Goal: Information Seeking & Learning: Learn about a topic

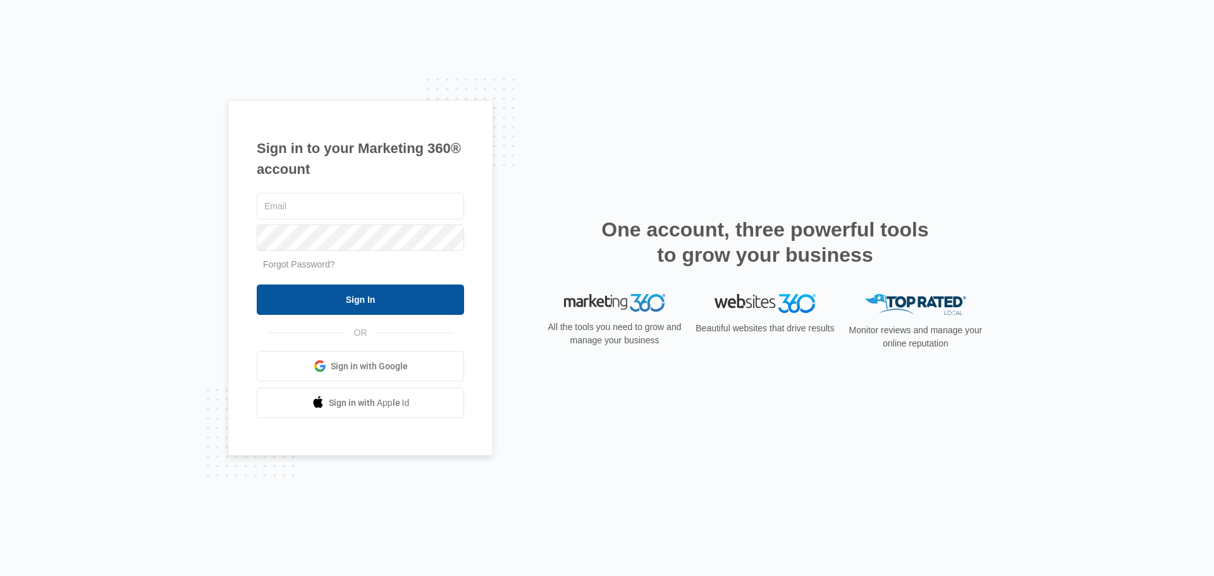
type input "[EMAIL_ADDRESS][DOMAIN_NAME]"
click at [350, 299] on input "Sign In" at bounding box center [360, 299] width 207 height 30
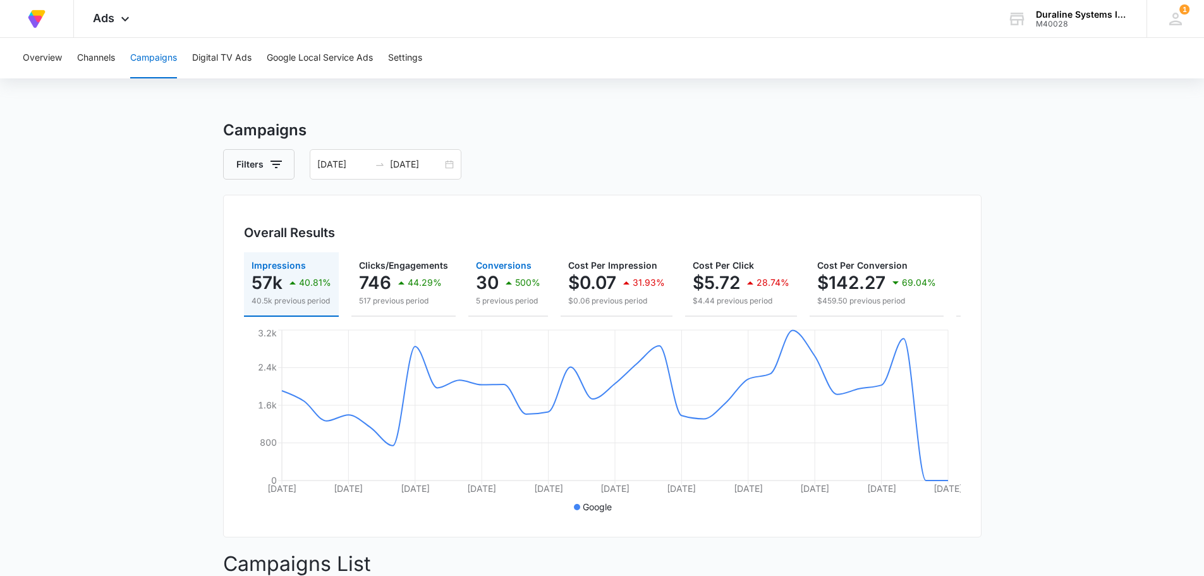
click at [506, 282] on icon "button" at bounding box center [508, 282] width 15 height 15
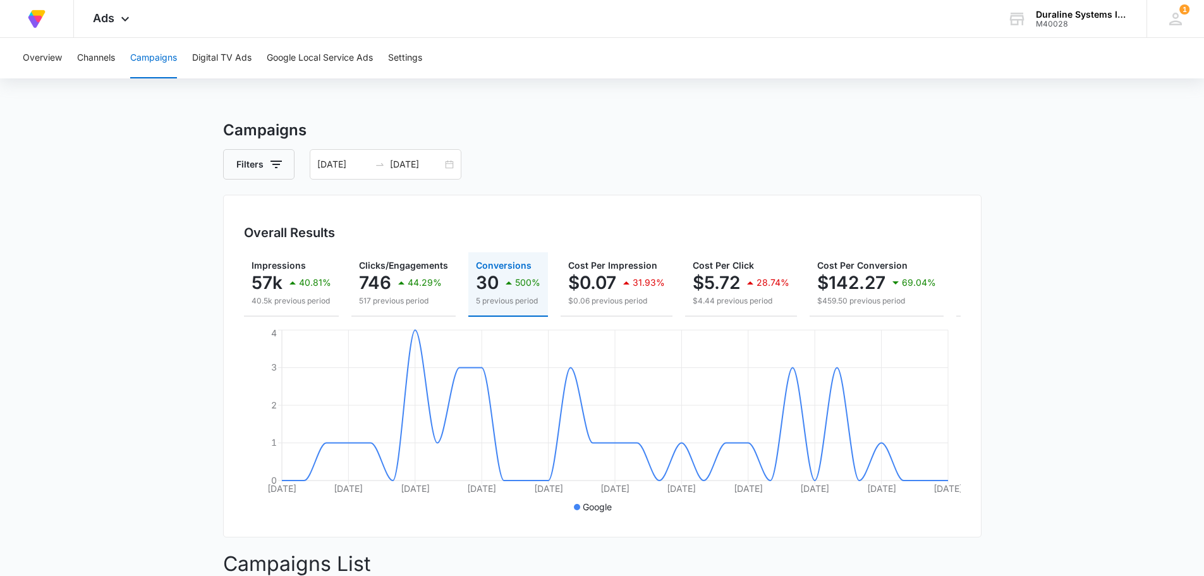
click at [506, 282] on icon "button" at bounding box center [508, 282] width 15 height 15
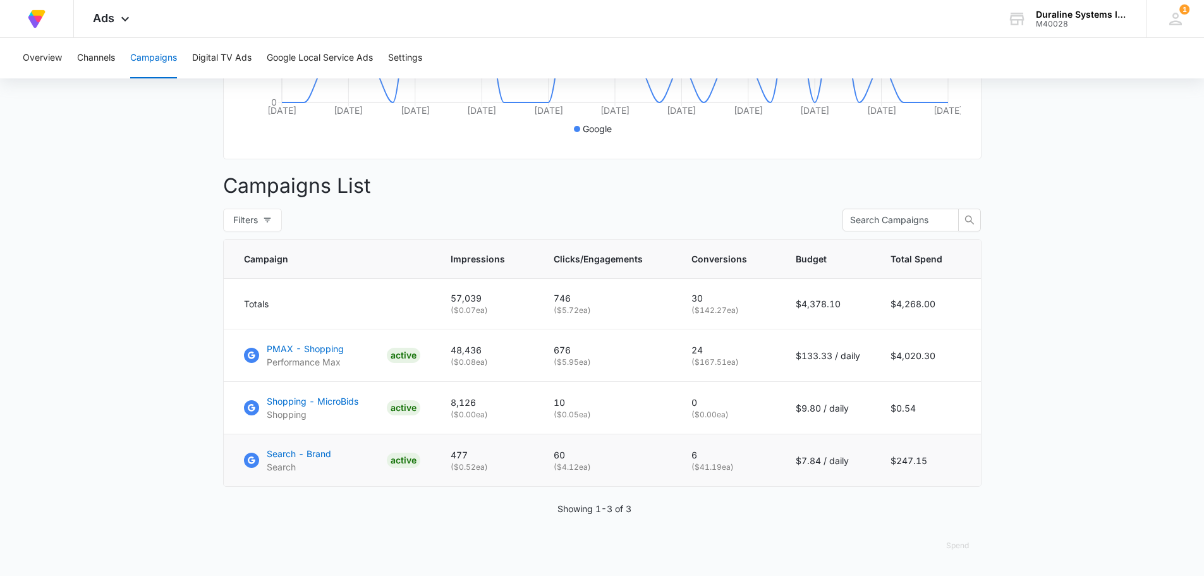
scroll to position [387, 0]
click at [325, 350] on p "PMAX - Shopping" at bounding box center [305, 348] width 77 height 13
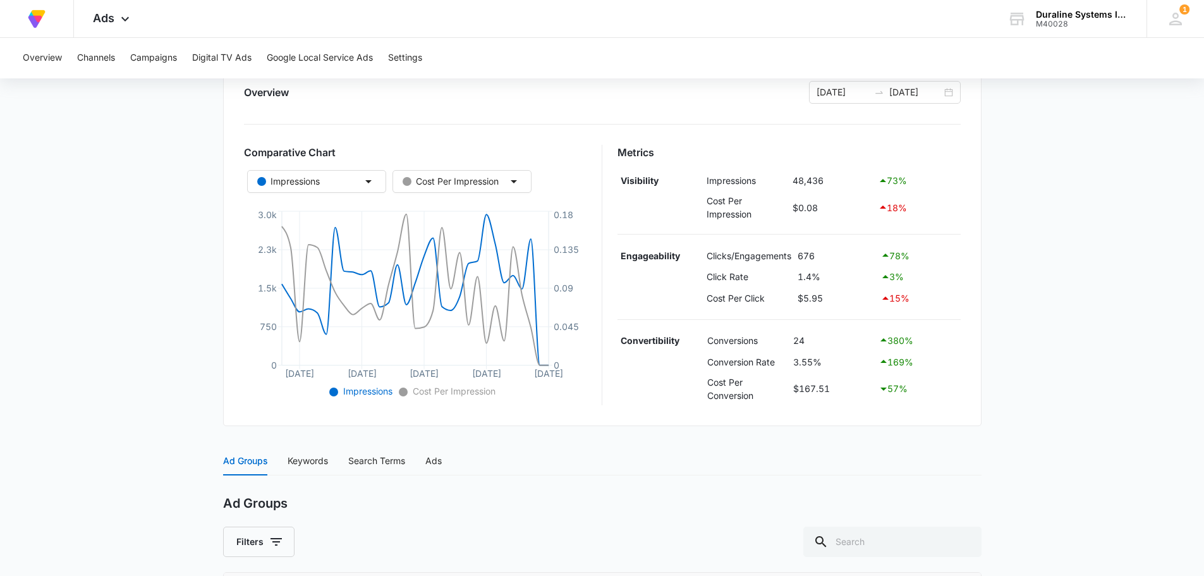
scroll to position [210, 0]
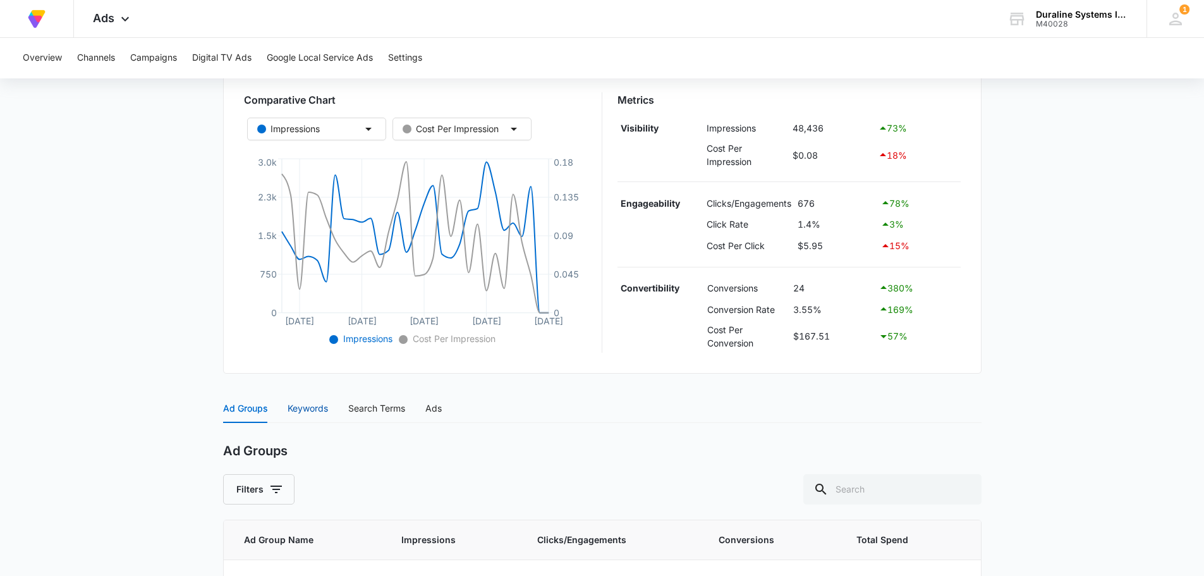
click at [320, 410] on div "Keywords" at bounding box center [308, 408] width 40 height 14
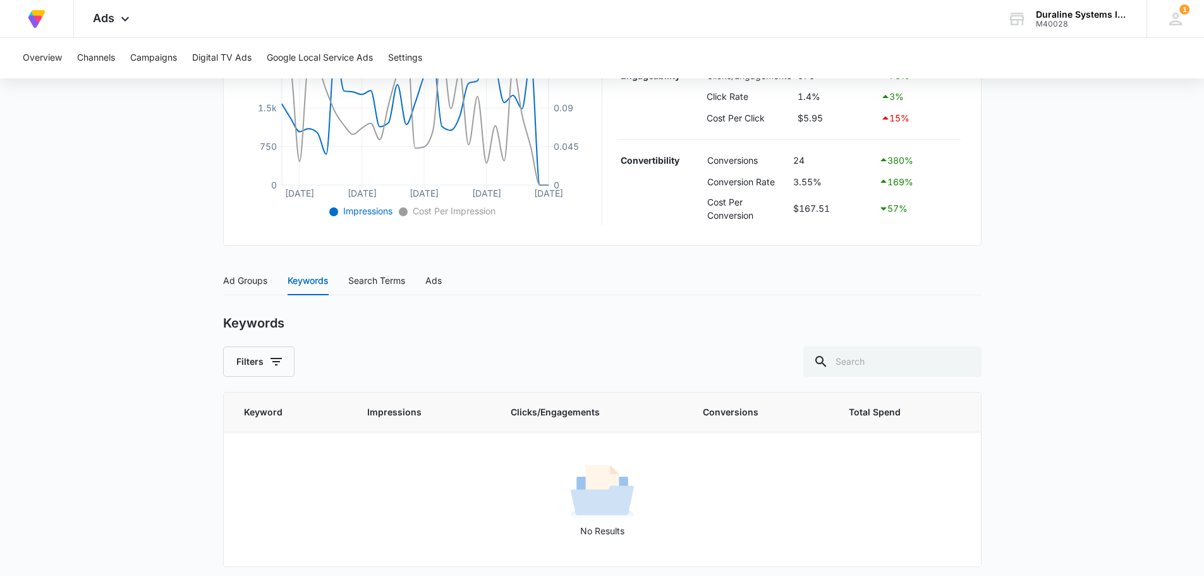
scroll to position [345, 0]
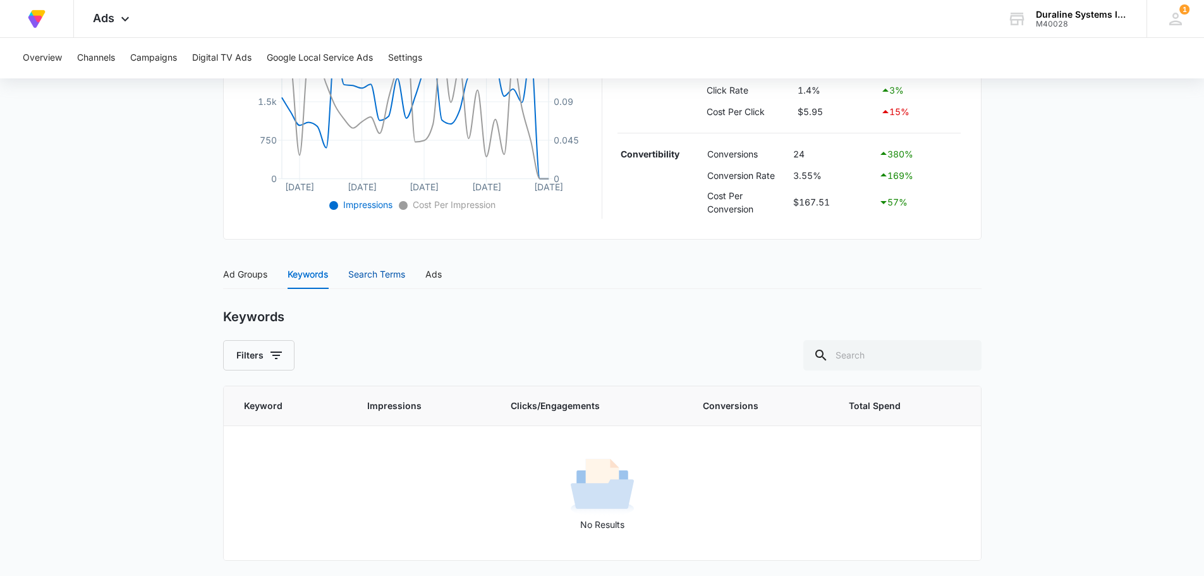
click at [391, 274] on div "Search Terms" at bounding box center [376, 274] width 57 height 14
click at [439, 274] on div "Ads" at bounding box center [433, 274] width 16 height 14
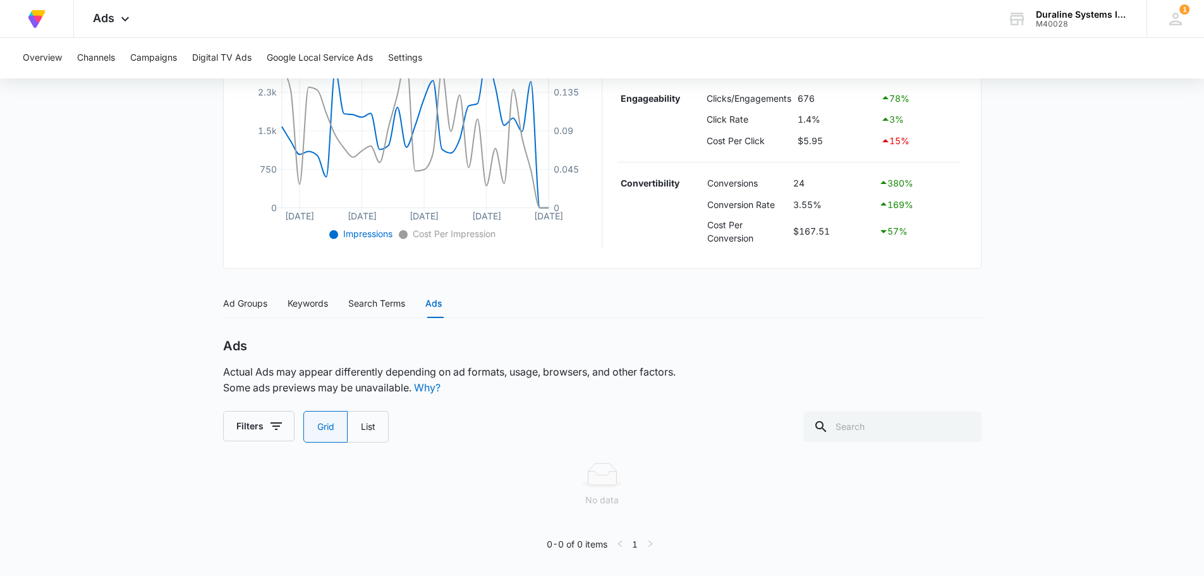
scroll to position [315, 0]
click at [374, 429] on label "List" at bounding box center [368, 427] width 41 height 32
click at [361, 427] on input "List" at bounding box center [360, 427] width 1 height 1
radio input "false"
radio input "true"
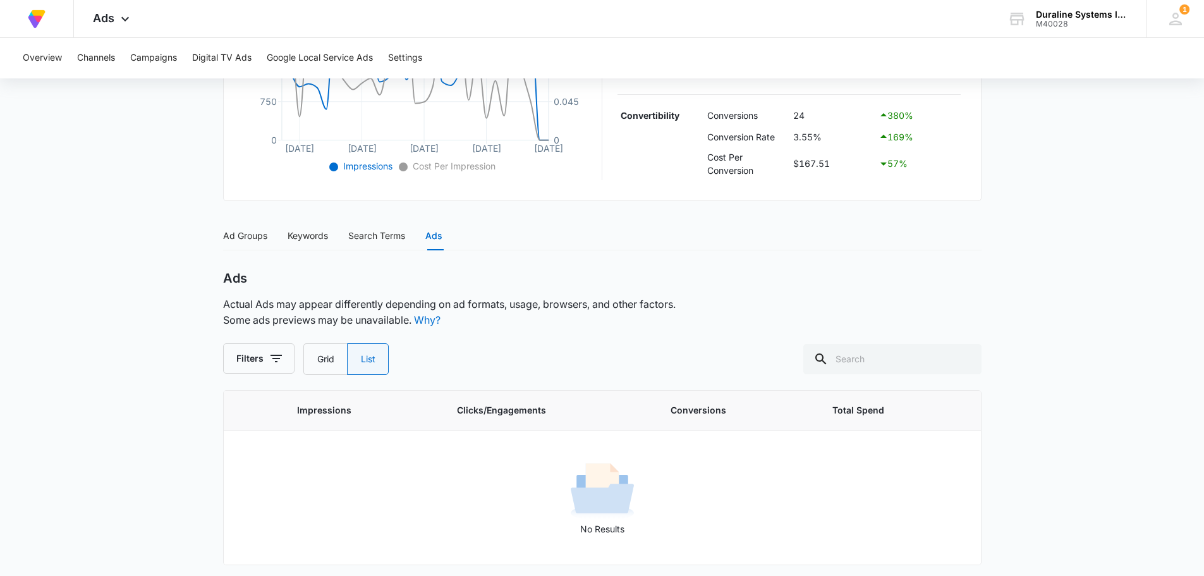
scroll to position [387, 0]
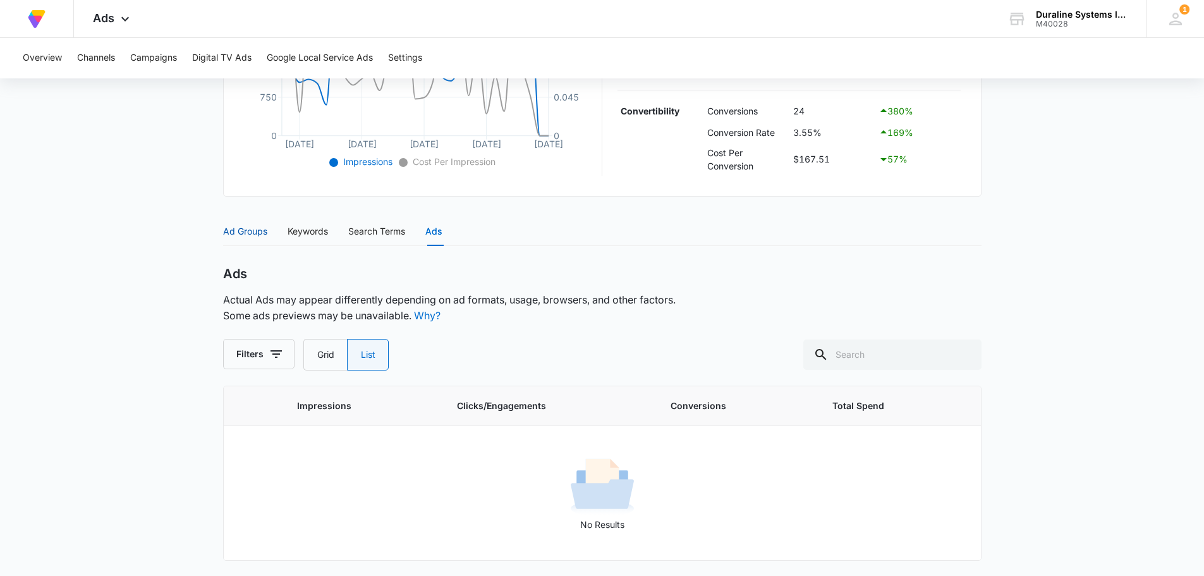
click at [247, 233] on div "Ad Groups" at bounding box center [245, 231] width 44 height 14
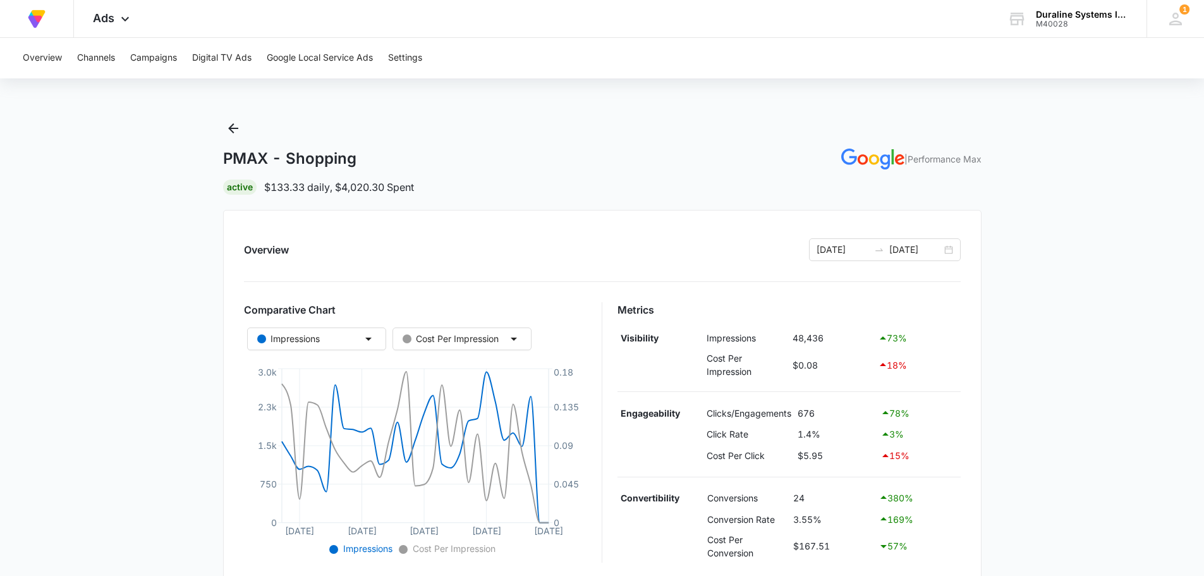
scroll to position [0, 0]
click at [1187, 8] on span "1" at bounding box center [1185, 9] width 10 height 10
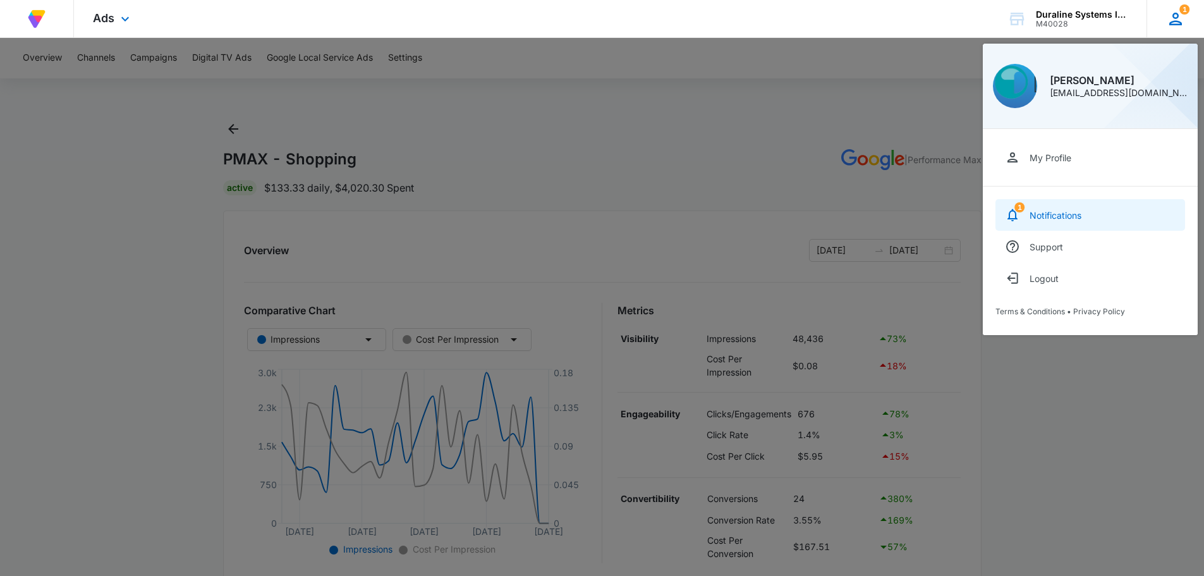
click at [1034, 212] on div "Notifications" at bounding box center [1056, 215] width 52 height 11
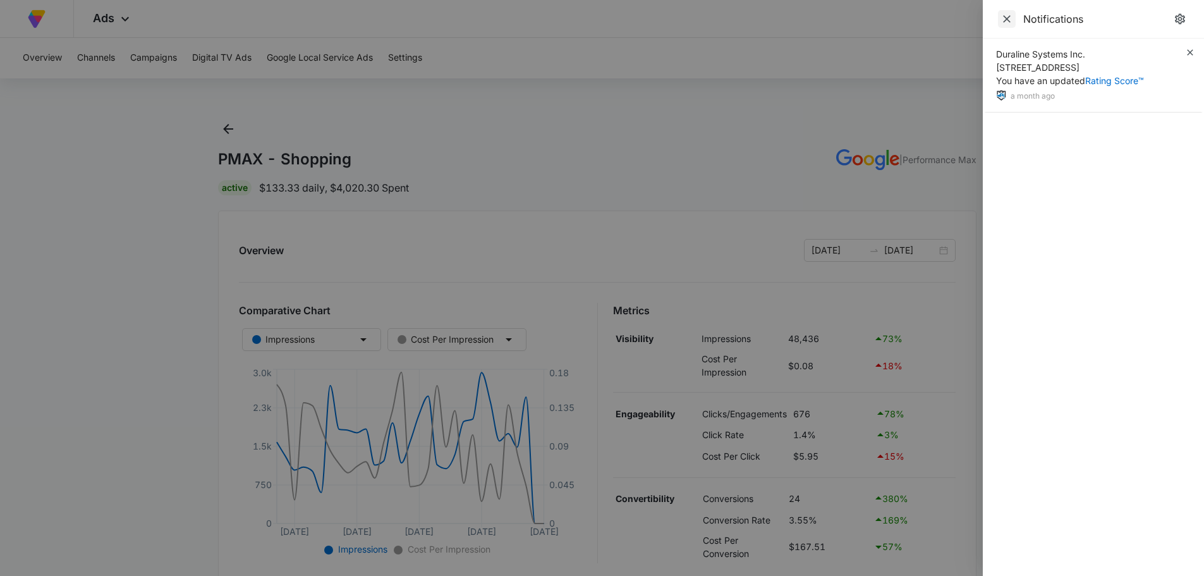
click at [1008, 18] on icon "Close" at bounding box center [1007, 19] width 8 height 8
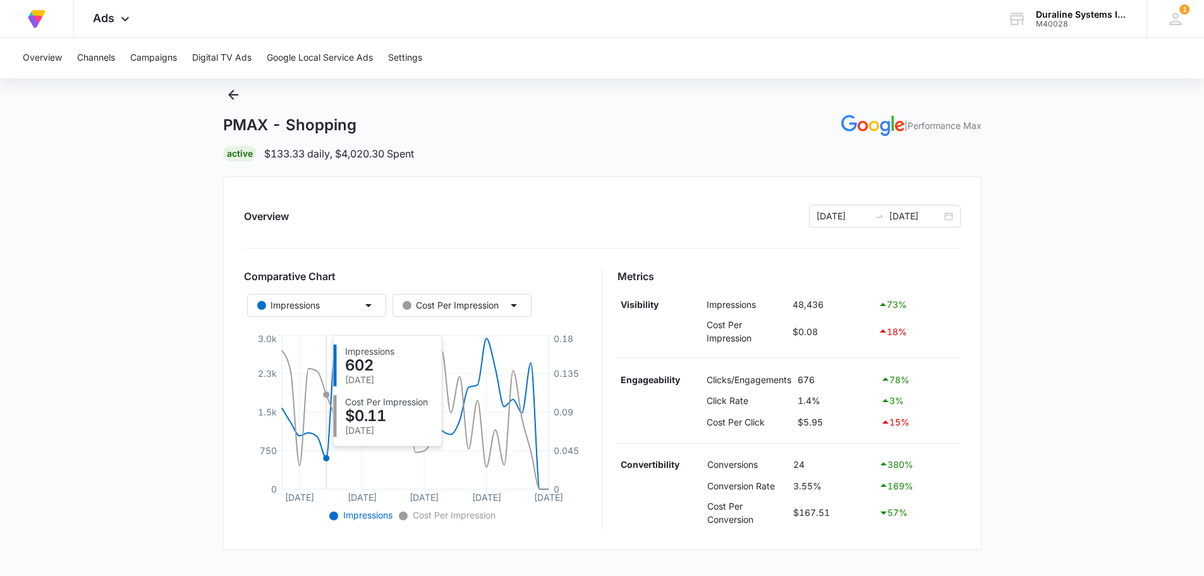
scroll to position [52, 0]
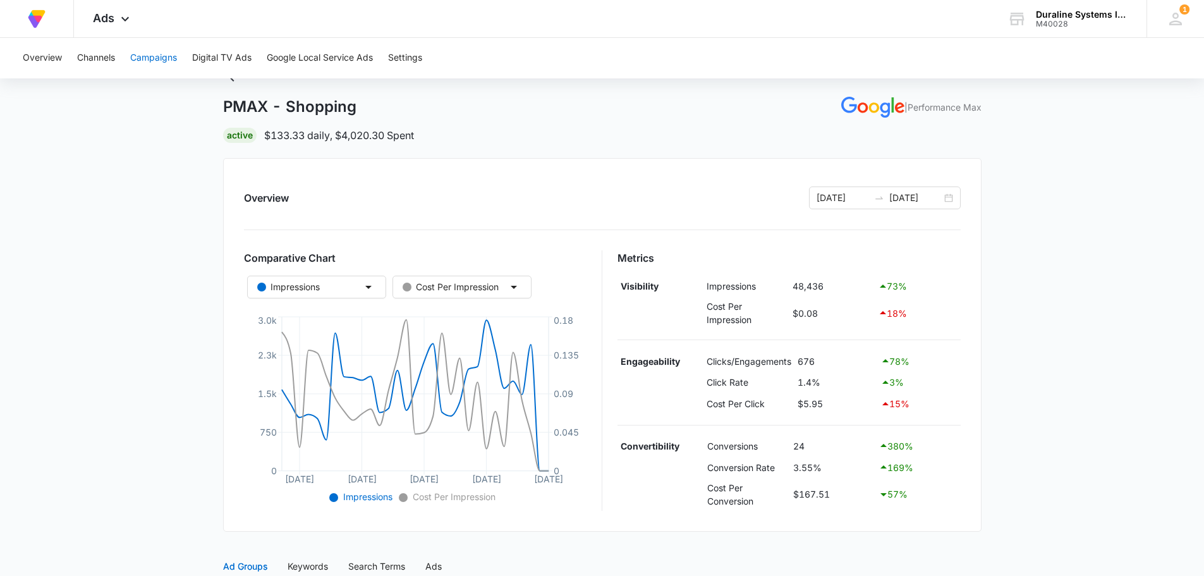
click at [151, 60] on button "Campaigns" at bounding box center [153, 58] width 47 height 40
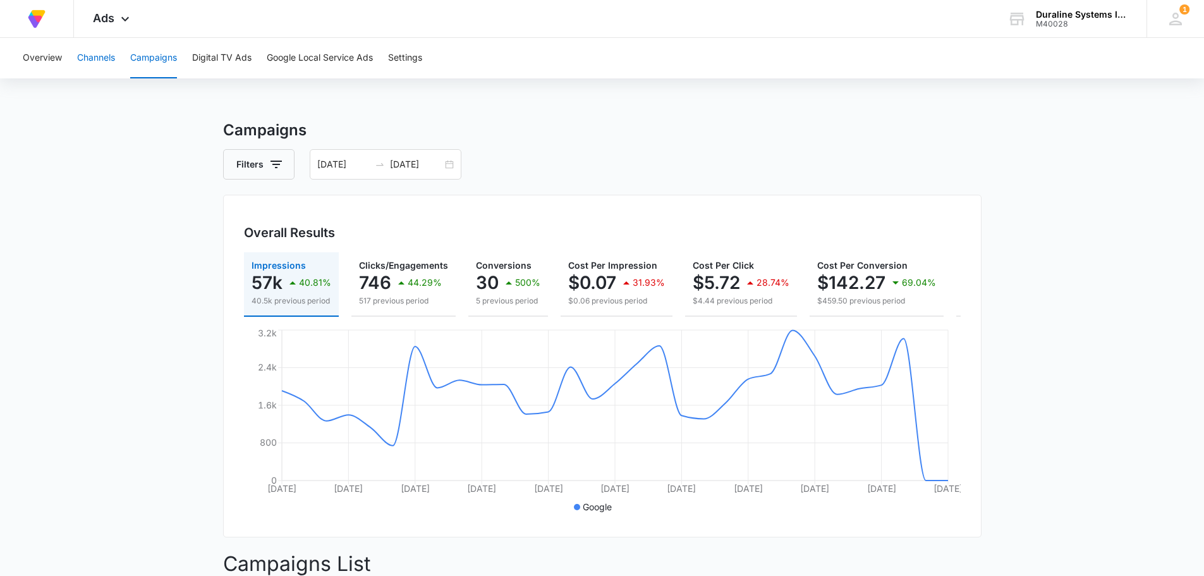
click at [104, 60] on button "Channels" at bounding box center [96, 58] width 38 height 40
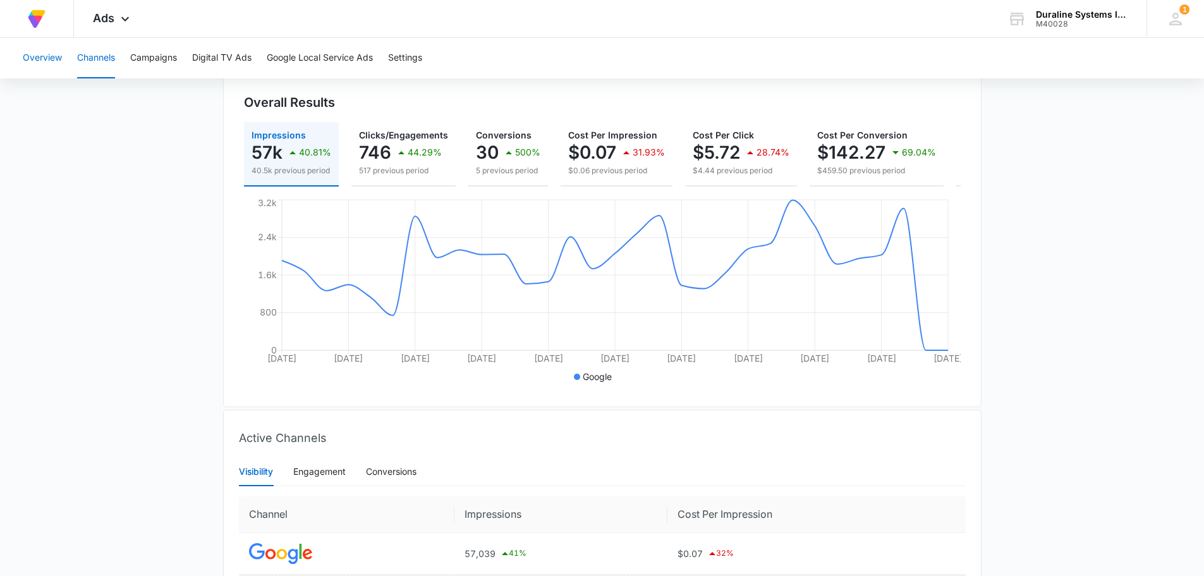
scroll to position [130, 0]
click at [47, 52] on button "Overview" at bounding box center [42, 58] width 39 height 40
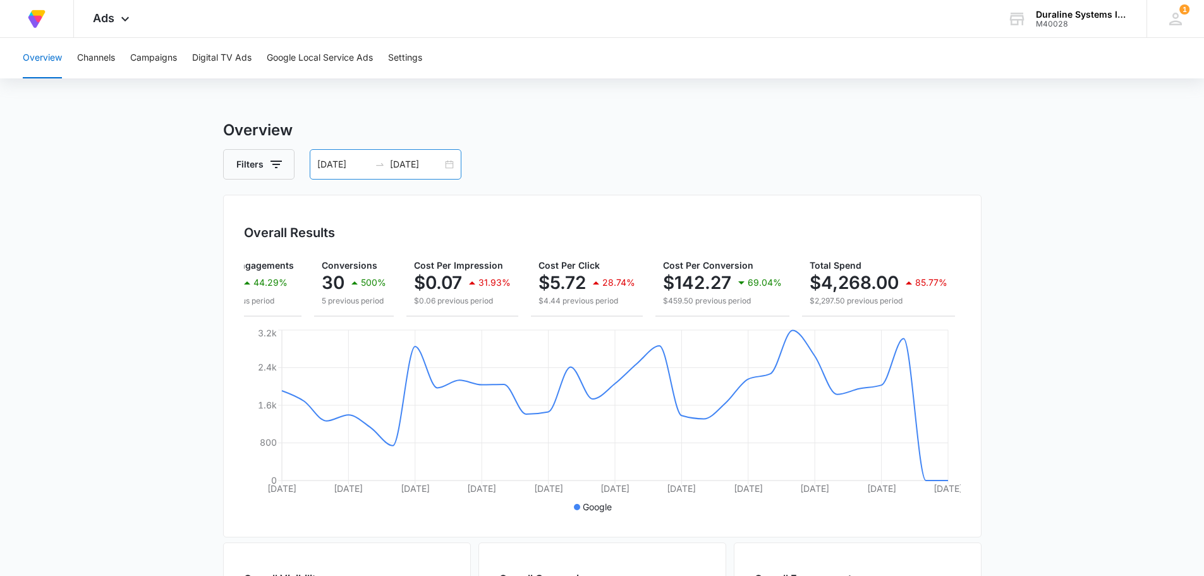
click at [449, 163] on div "09/02/2025 10/02/2025" at bounding box center [386, 164] width 152 height 30
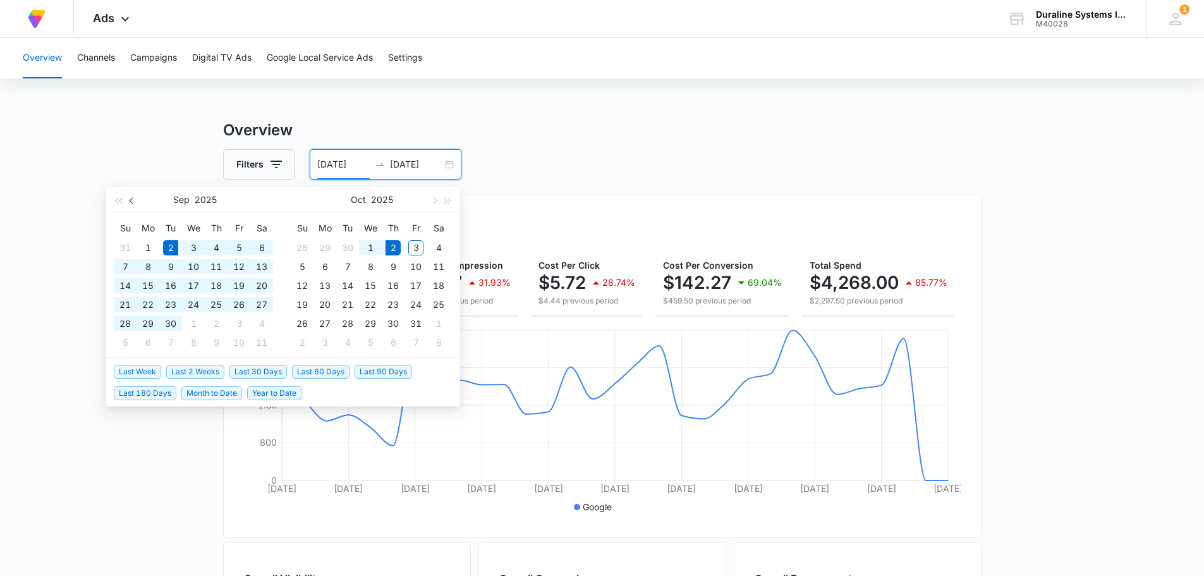
click at [133, 200] on span "button" at bounding box center [133, 200] width 6 height 6
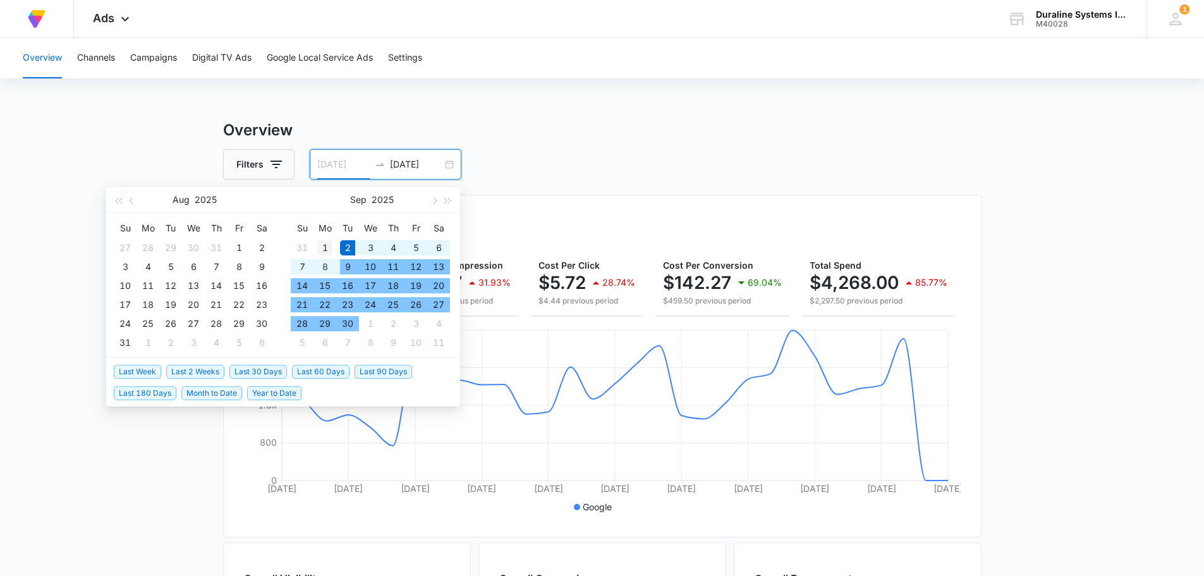
type input "09/01/2025"
click at [325, 247] on div "1" at bounding box center [324, 247] width 15 height 15
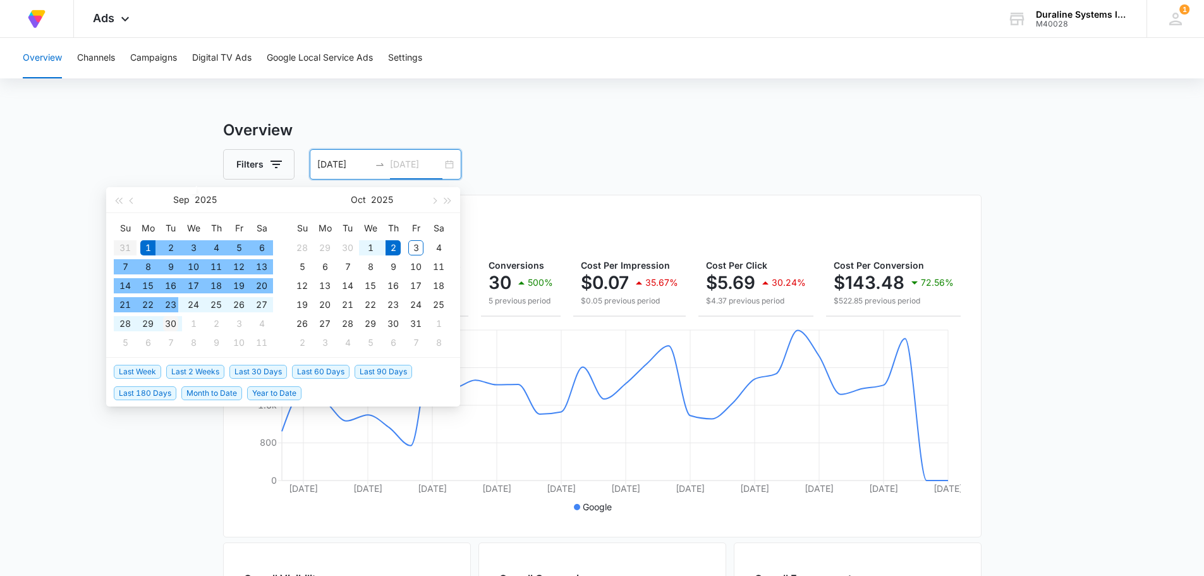
type input "09/30/2025"
click at [171, 322] on div "30" at bounding box center [170, 323] width 15 height 15
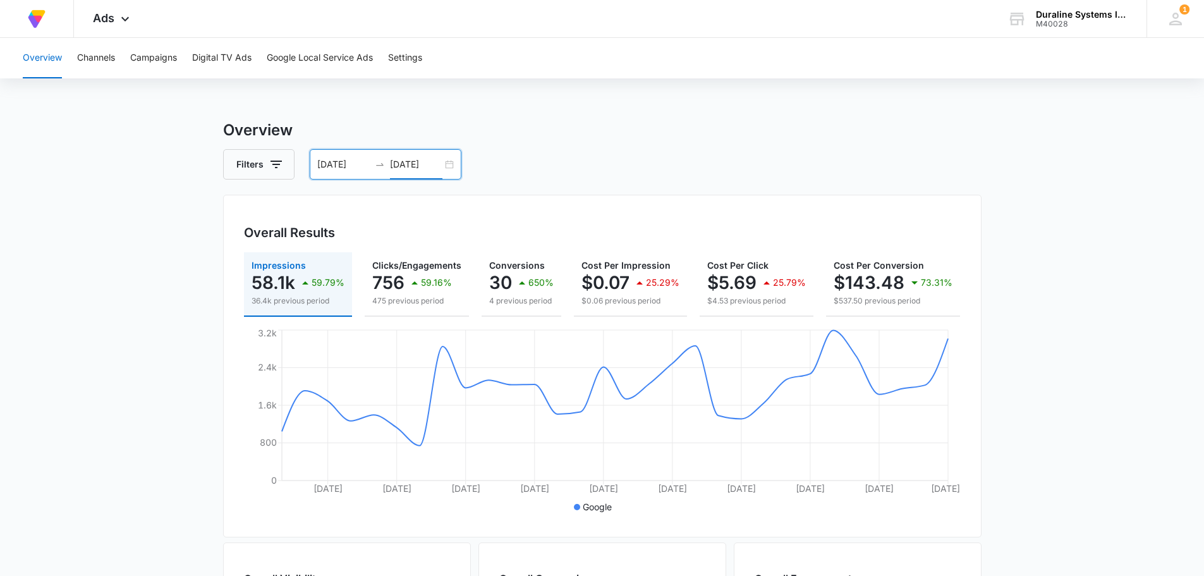
click at [450, 164] on div "09/01/2025 09/30/2025" at bounding box center [386, 164] width 152 height 30
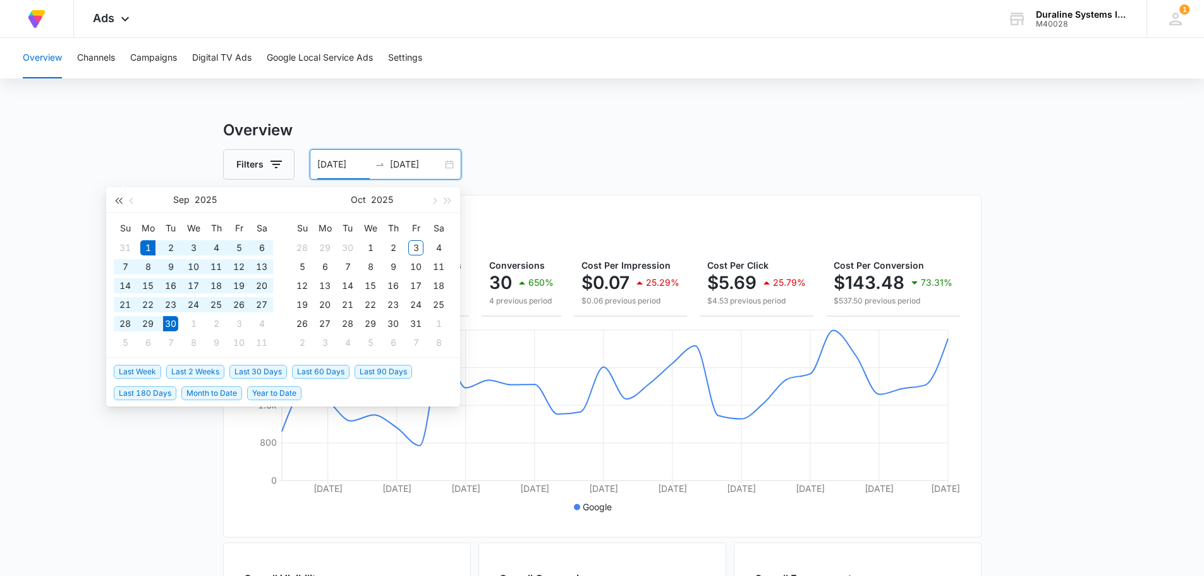
click at [116, 195] on button "button" at bounding box center [118, 199] width 14 height 25
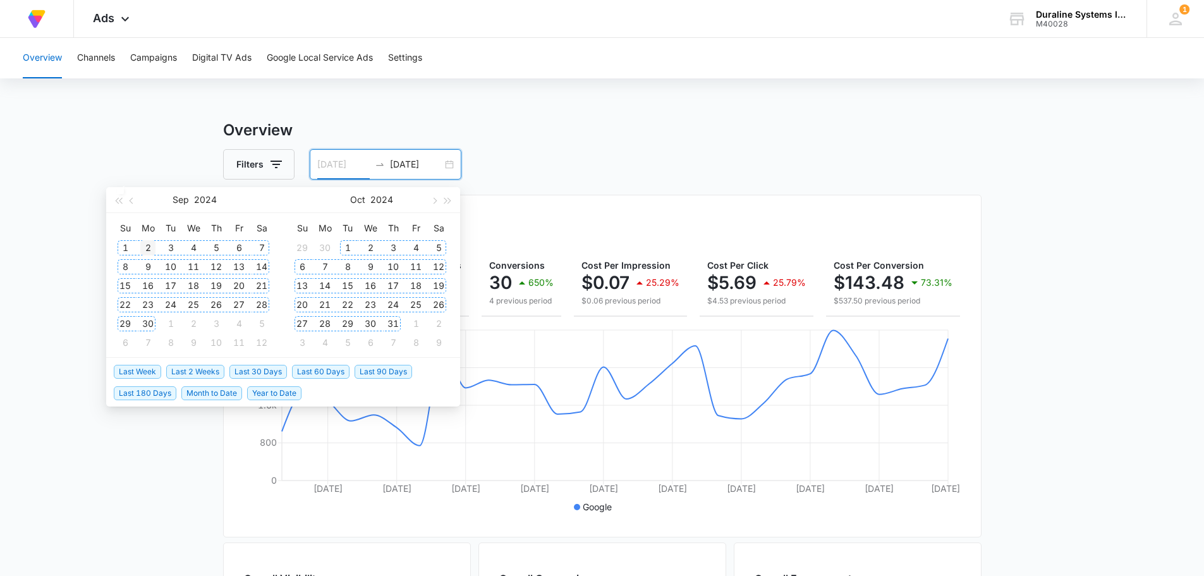
type input "09/02/2024"
click at [145, 247] on div "2" at bounding box center [147, 247] width 15 height 15
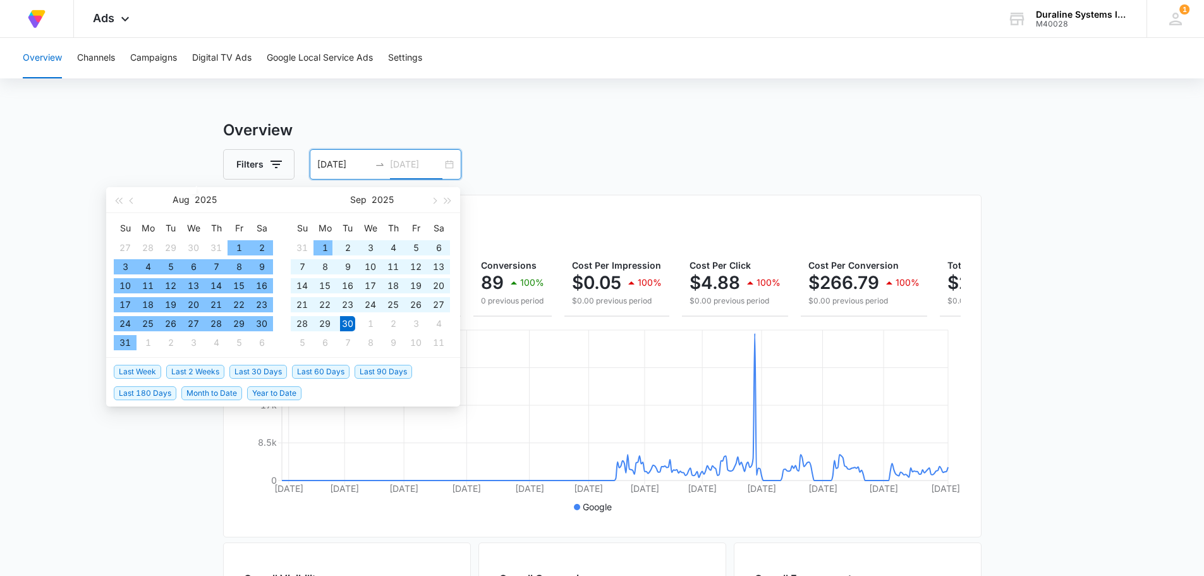
click at [326, 242] on div "1" at bounding box center [324, 247] width 15 height 15
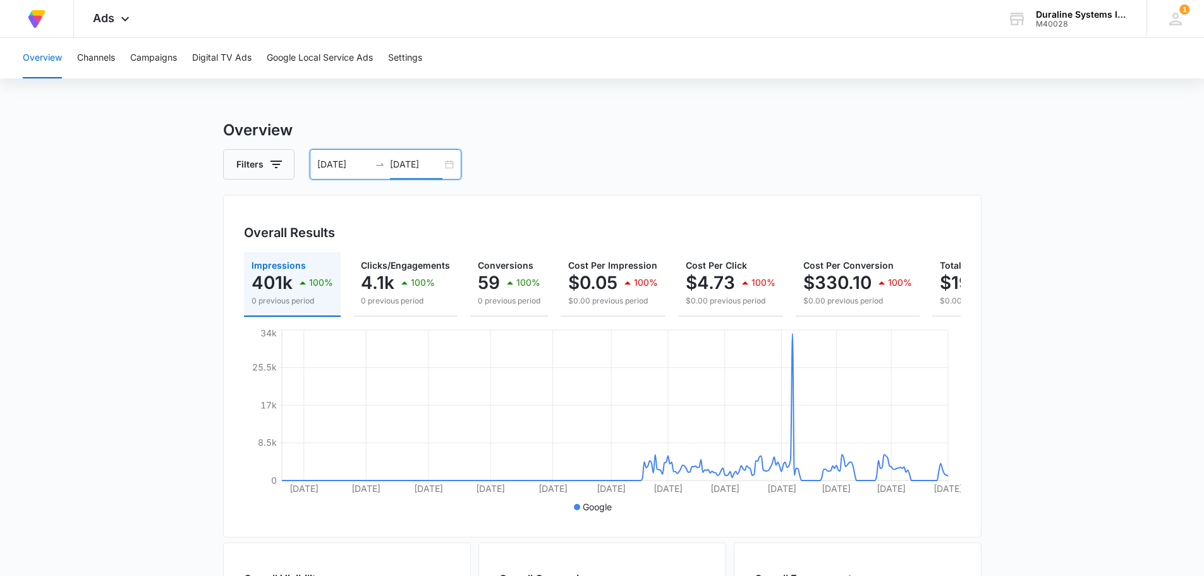
click at [397, 165] on input "09/01/2025" at bounding box center [416, 164] width 52 height 14
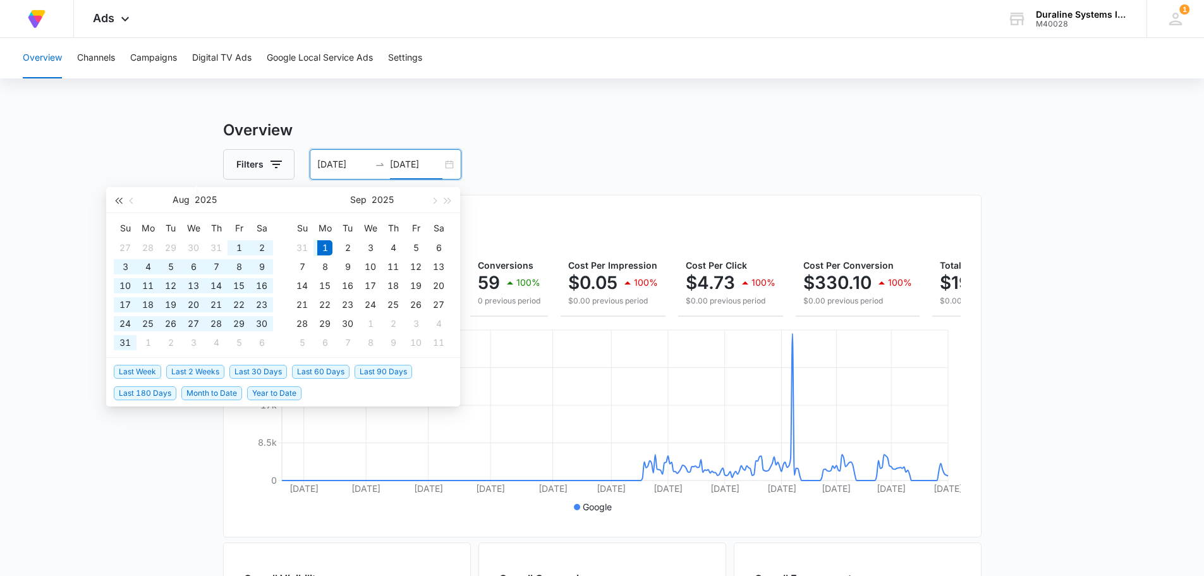
click at [119, 200] on span "button" at bounding box center [118, 200] width 6 height 6
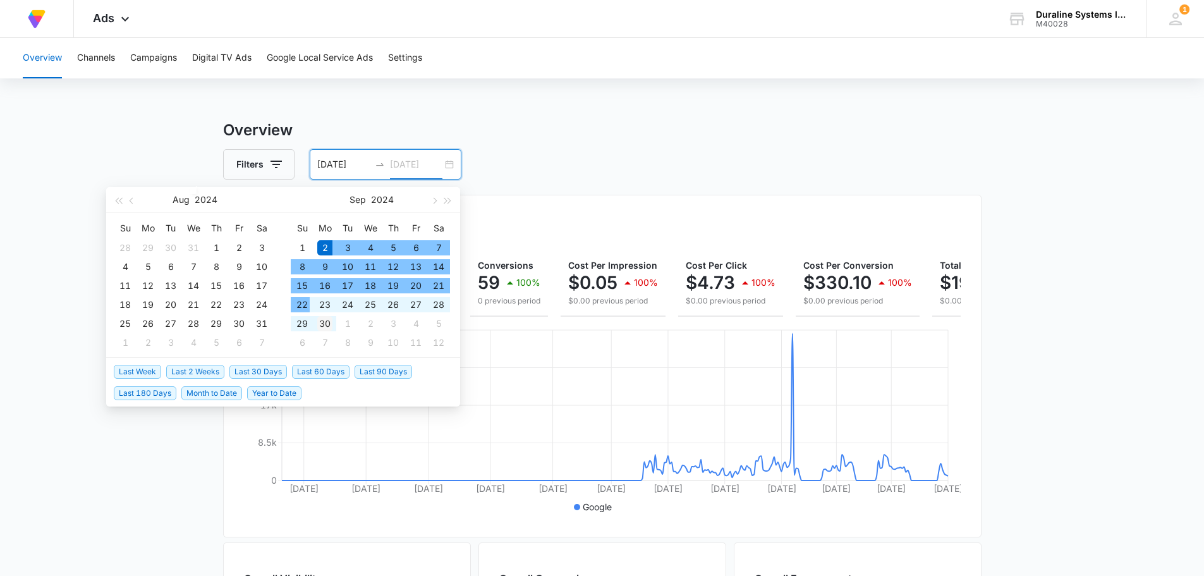
type input "09/30/2024"
click at [325, 324] on div "30" at bounding box center [324, 323] width 15 height 15
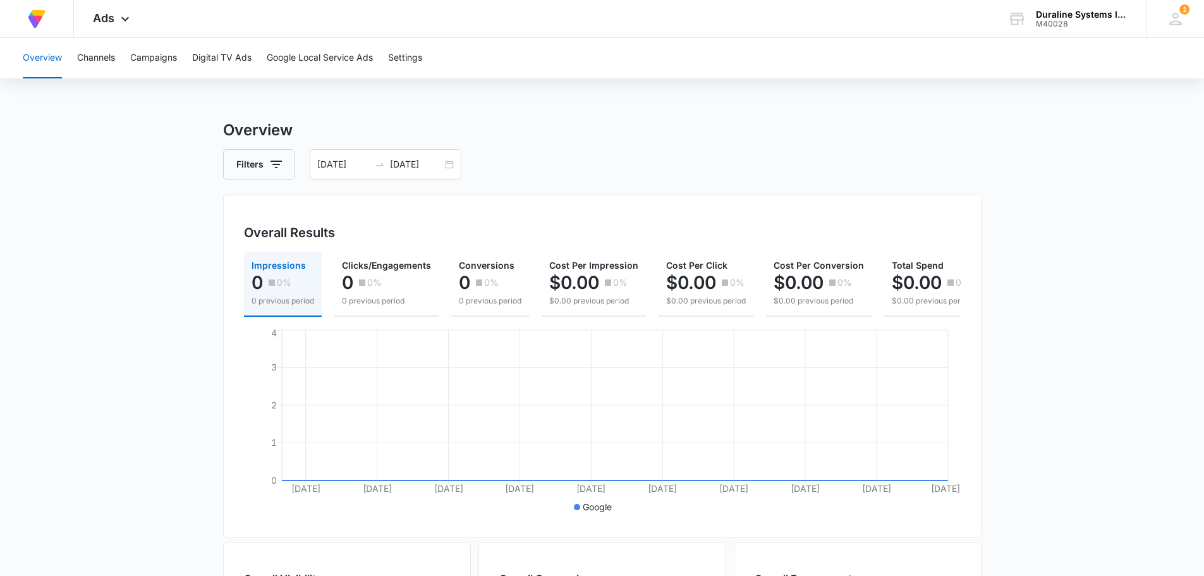
click at [629, 144] on div "Overview Filters 09/02/2024 09/30/2024 Overall Results Impressions 0 0% 0 previ…" at bounding box center [602, 557] width 759 height 876
click at [47, 58] on button "Overview" at bounding box center [42, 58] width 39 height 40
click at [118, 18] on icon at bounding box center [125, 22] width 15 height 15
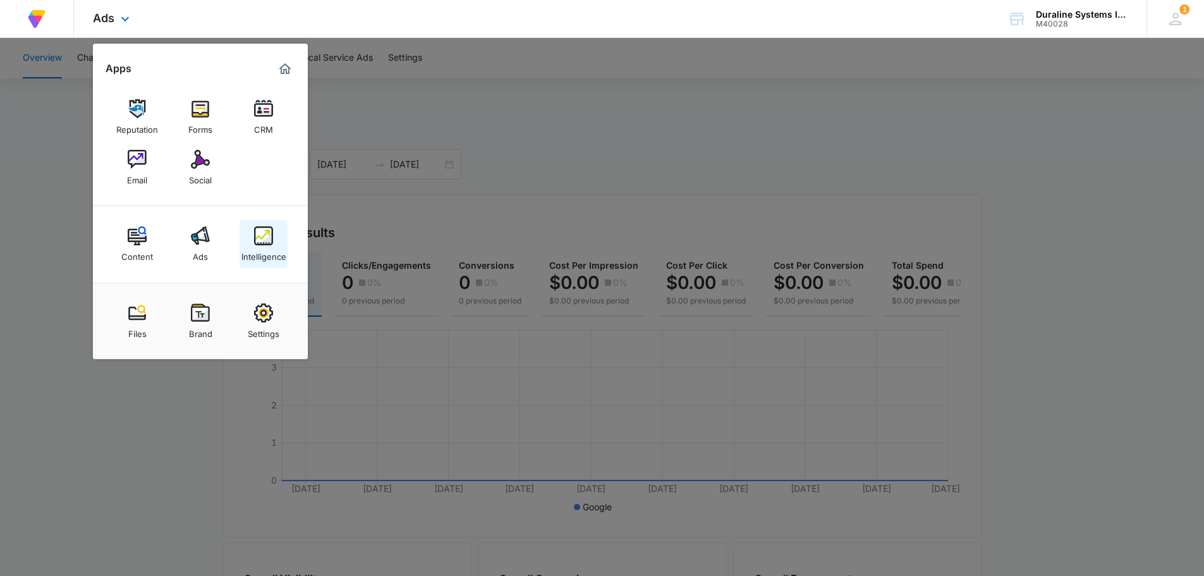
click at [271, 241] on img at bounding box center [263, 235] width 19 height 19
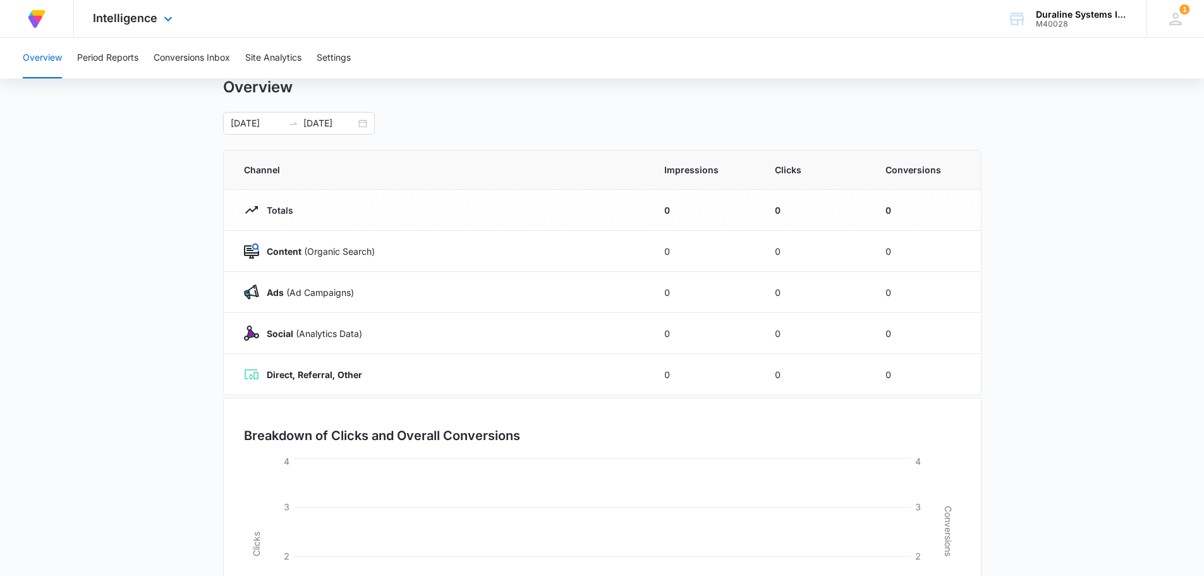
scroll to position [52, 0]
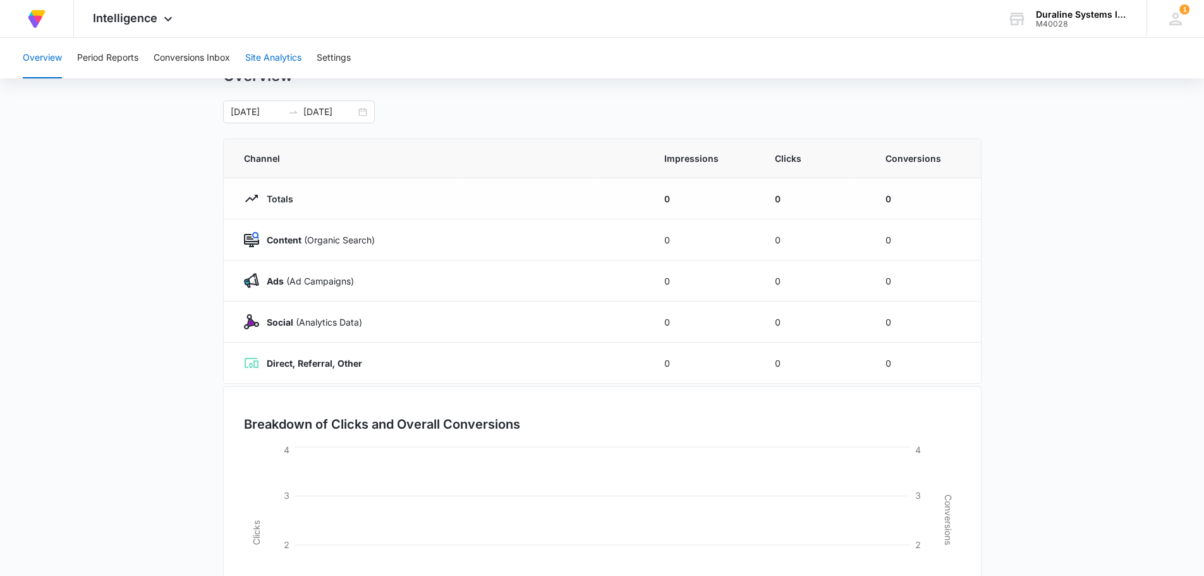
click at [271, 54] on button "Site Analytics" at bounding box center [273, 58] width 56 height 40
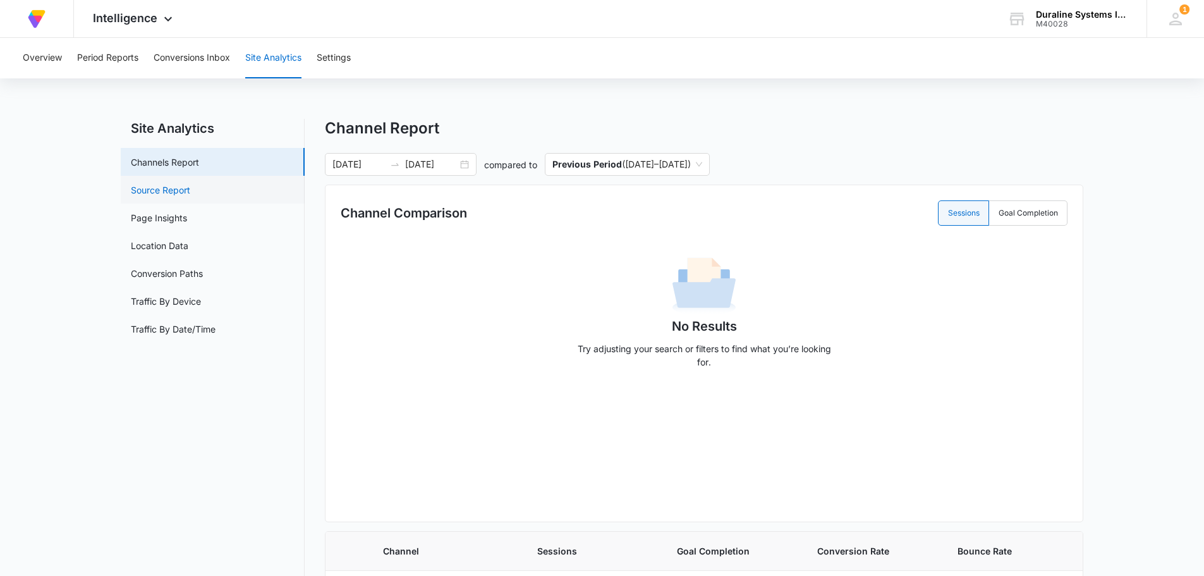
click at [149, 183] on link "Source Report" at bounding box center [160, 189] width 59 height 13
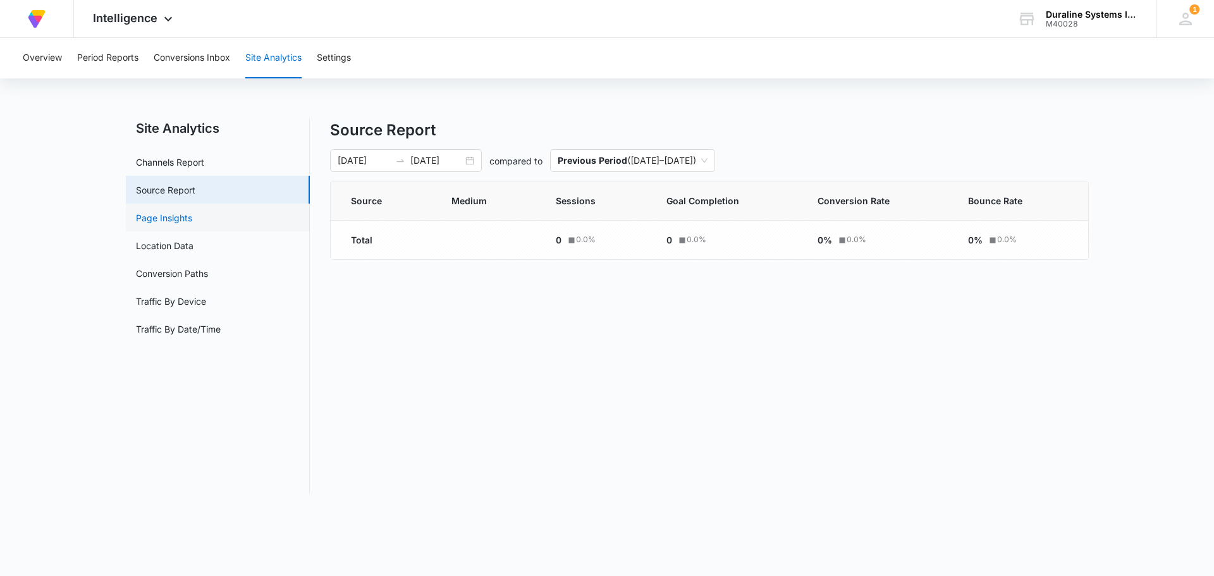
click at [146, 220] on link "Page Insights" at bounding box center [164, 217] width 56 height 13
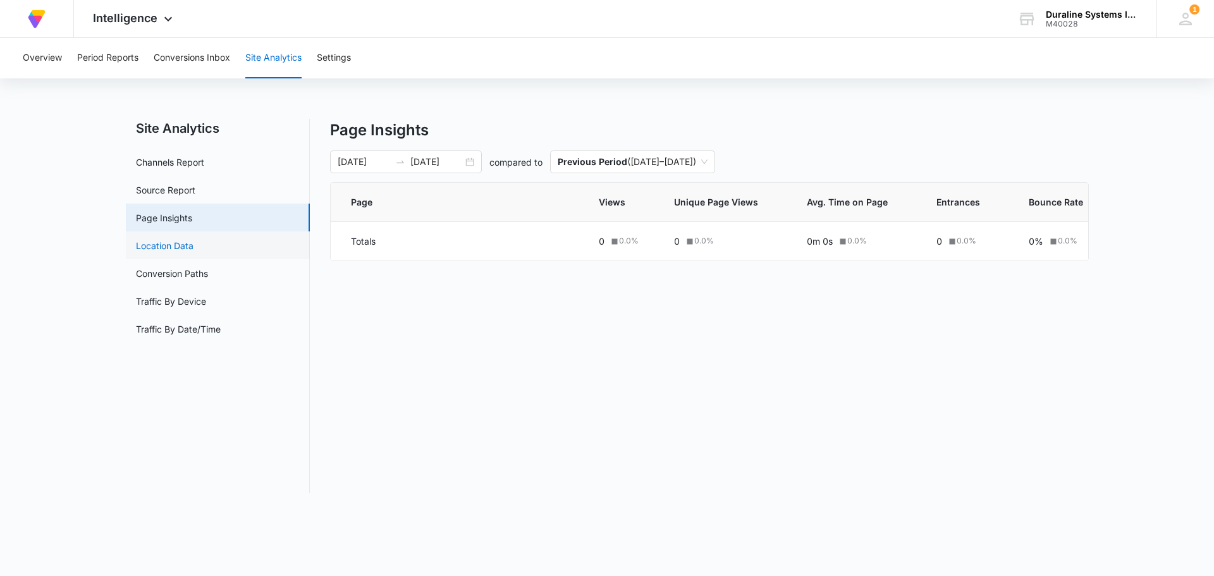
click at [176, 244] on link "Location Data" at bounding box center [165, 245] width 58 height 13
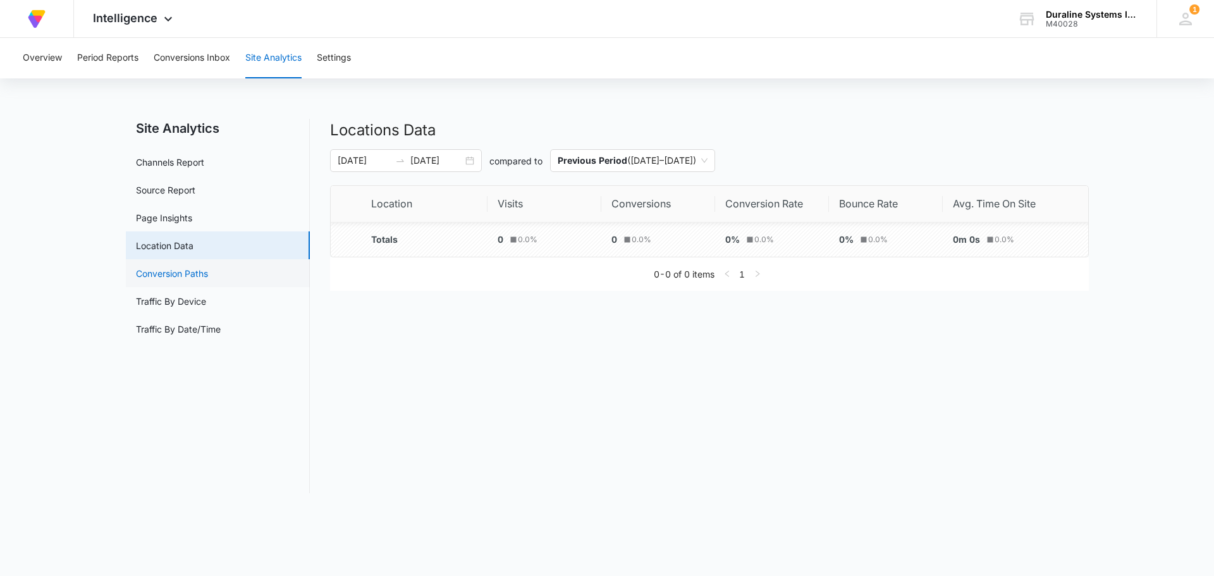
click at [170, 274] on link "Conversion Paths" at bounding box center [172, 273] width 72 height 13
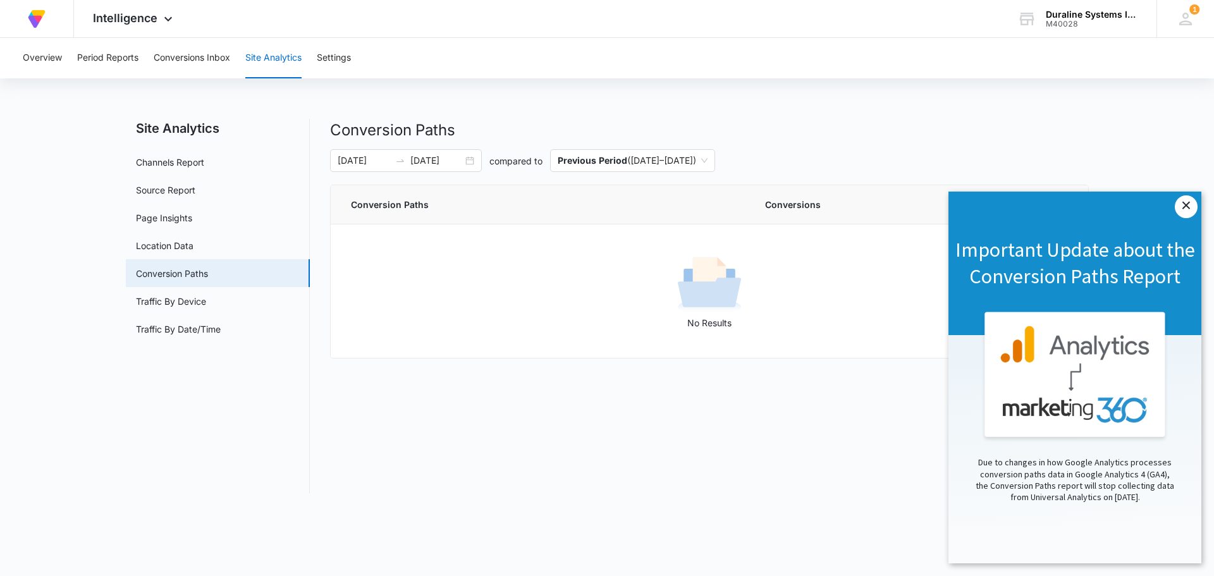
click at [1184, 202] on link "×" at bounding box center [1185, 206] width 23 height 23
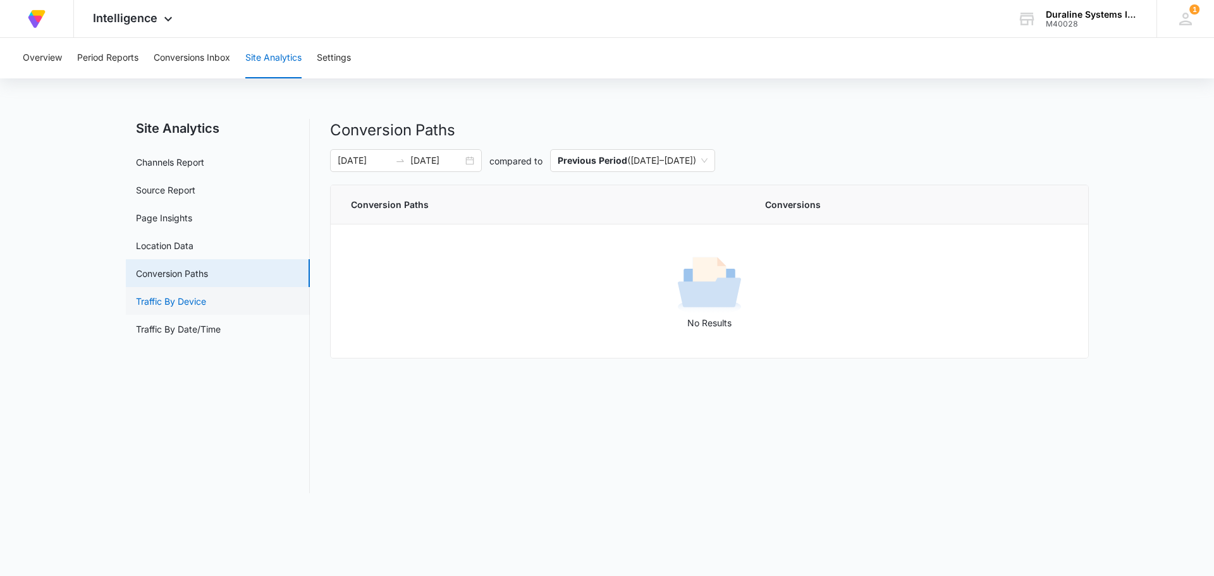
click at [184, 302] on link "Traffic By Device" at bounding box center [171, 301] width 70 height 13
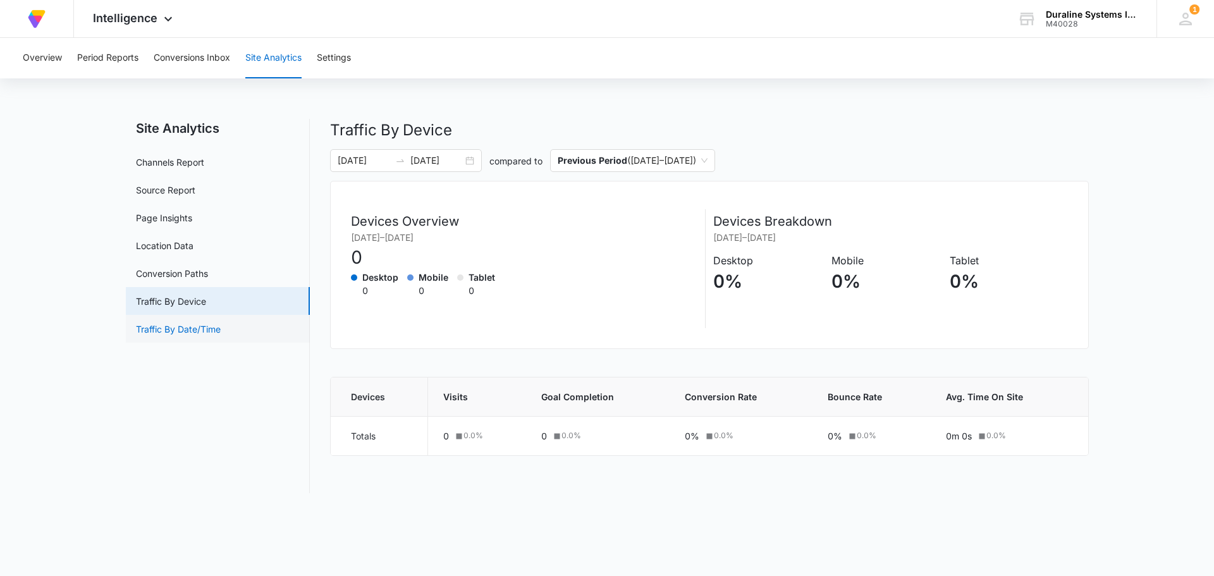
click at [216, 328] on link "Traffic By Date/Time" at bounding box center [178, 328] width 85 height 13
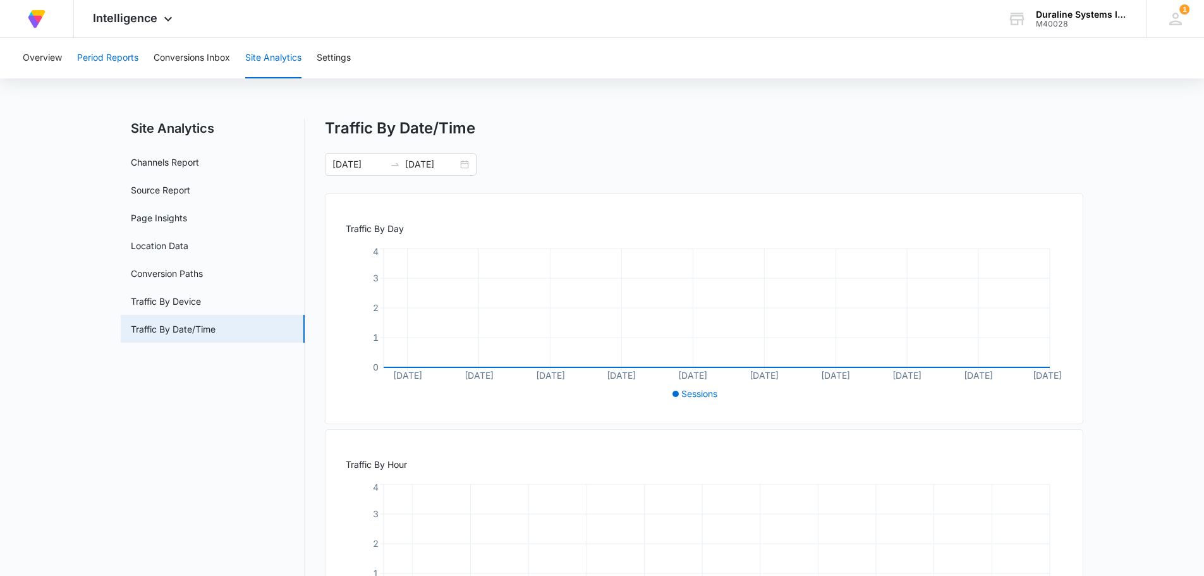
click at [82, 56] on button "Period Reports" at bounding box center [107, 58] width 61 height 40
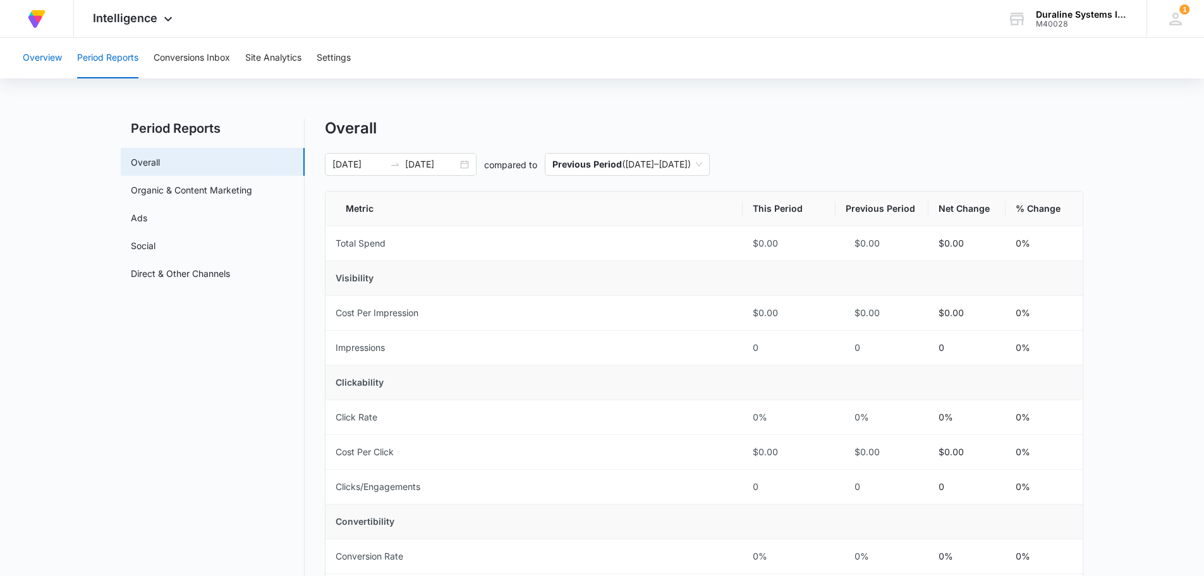
click at [38, 58] on button "Overview" at bounding box center [42, 58] width 39 height 40
